Goal: Task Accomplishment & Management: Manage account settings

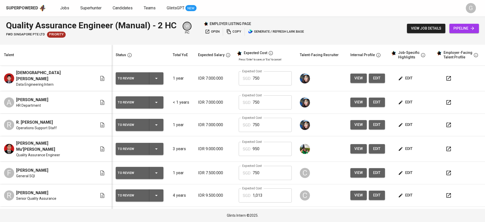
drag, startPoint x: 95, startPoint y: 26, endPoint x: 103, endPoint y: 26, distance: 7.6
click at [97, 26] on div "Quality Assurance Engineer (Manual) - 2 HC FWD Singapore Pte Ltd Priority W pic…" at bounding box center [242, 28] width 485 height 24
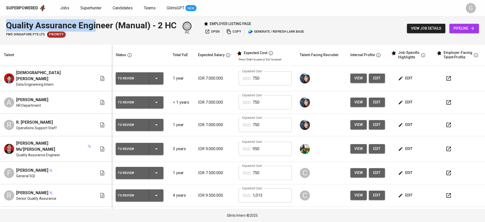
click at [112, 27] on div "Quality Assurance Engineer (Manual) - 2 HC" at bounding box center [91, 25] width 170 height 12
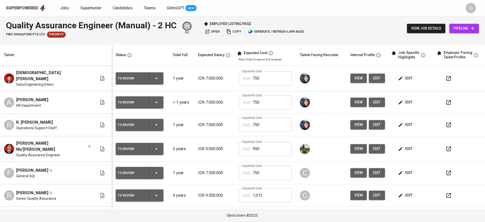
click at [19, 28] on div "Quality Assurance Engineer (Manual) - 2 HC" at bounding box center [91, 25] width 170 height 12
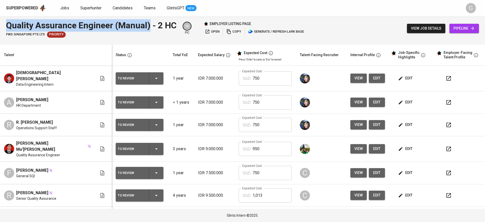
drag, startPoint x: 8, startPoint y: 26, endPoint x: 149, endPoint y: 24, distance: 141.2
click at [149, 24] on div "Quality Assurance Engineer (Manual) - 2 HC" at bounding box center [91, 25] width 170 height 12
copy div "Quality Assurance Engineer (Manual)"
click at [132, 22] on div "Quality Assurance Engineer (Manual) - 2 HC" at bounding box center [91, 25] width 170 height 12
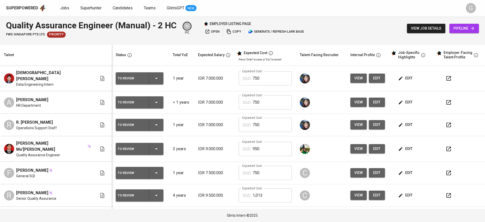
scroll to position [76, 0]
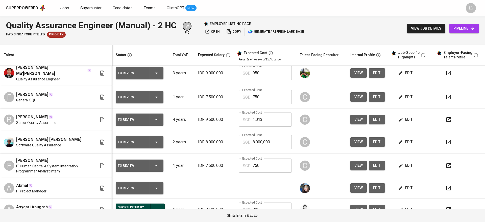
click at [64, 136] on span "[PERSON_NAME] [PERSON_NAME]" at bounding box center [48, 139] width 65 height 6
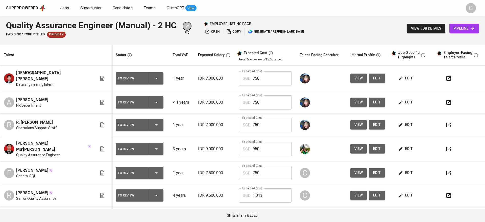
drag, startPoint x: 351, startPoint y: 157, endPoint x: 323, endPoint y: 210, distance: 60.4
drag, startPoint x: 323, startPoint y: 210, endPoint x: 128, endPoint y: 43, distance: 257.4
click at [128, 43] on div at bounding box center [242, 43] width 485 height 4
click at [401, 144] on button "edit" at bounding box center [405, 148] width 17 height 9
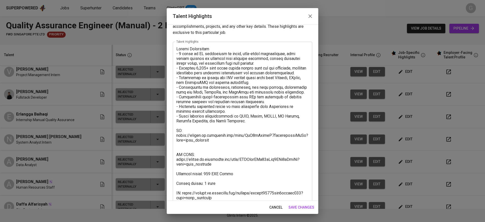
scroll to position [29, 0]
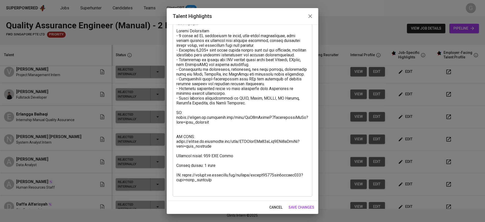
click at [275, 207] on span "cancel" at bounding box center [275, 207] width 13 height 6
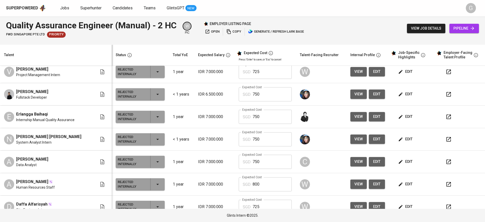
scroll to position [18, 0]
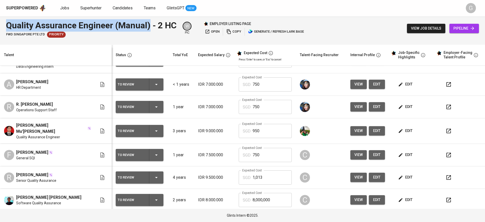
drag, startPoint x: 6, startPoint y: 25, endPoint x: 148, endPoint y: 30, distance: 142.3
click at [148, 30] on div "Quality Assurance Engineer (Manual) - 2 HC" at bounding box center [91, 25] width 170 height 12
copy div "Quality Assurance Engineer (Manual)"
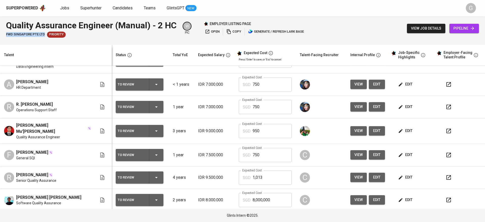
drag, startPoint x: 7, startPoint y: 34, endPoint x: 44, endPoint y: 35, distance: 37.9
click at [44, 35] on span "FWD Singapore Pte Ltd" at bounding box center [25, 34] width 39 height 5
copy span "FWD Singapore Pte Ltd"
click at [422, 31] on span "view job details" at bounding box center [426, 28] width 30 height 6
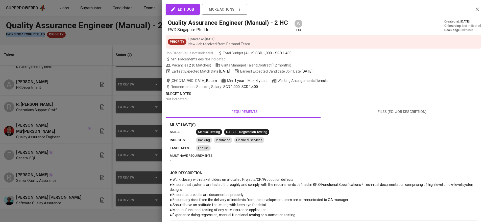
click at [420, 27] on div "edit job more actions Quality Assurance Engineer (Manual) - 2 HC FWD Singapore …" at bounding box center [242, 111] width 485 height 222
drag, startPoint x: 258, startPoint y: 64, endPoint x: 296, endPoint y: 68, distance: 38.3
click at [296, 68] on div "edit job more actions Quality Assurance Engineer (Manual) - 2 HC FWD Singapore …" at bounding box center [323, 155] width 315 height 299
click at [298, 65] on div "Vacancies 2 ( 0 Matches ) Glints Managed Talent | Contract (12 months)" at bounding box center [323, 65] width 315 height 5
drag, startPoint x: 259, startPoint y: 65, endPoint x: 292, endPoint y: 65, distance: 33.3
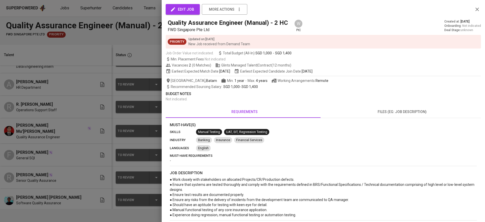
click at [291, 65] on span "Glints Managed Talent | Contract (12 months)" at bounding box center [253, 65] width 76 height 5
copy span "Contract (12 months)"
